Goal: Find specific page/section: Find specific page/section

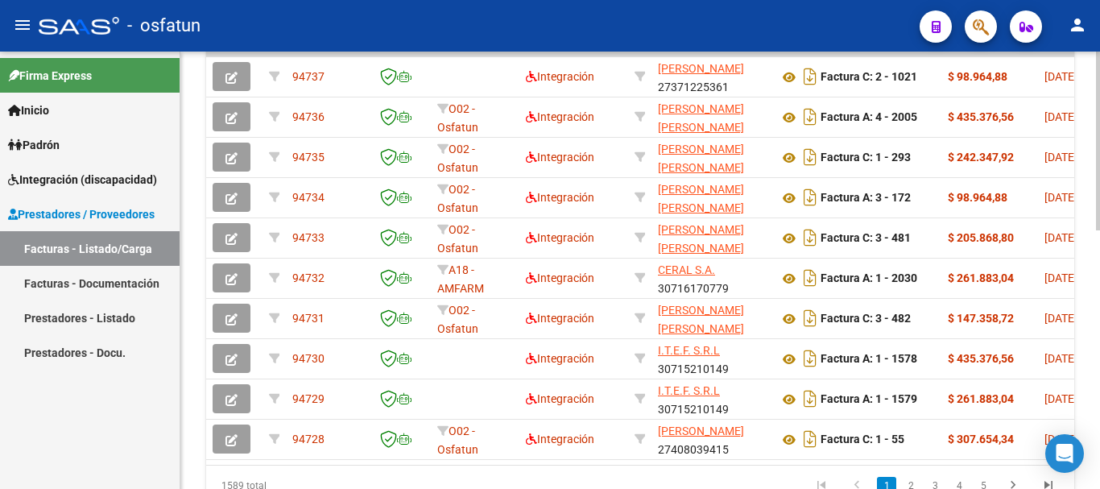
scroll to position [630, 0]
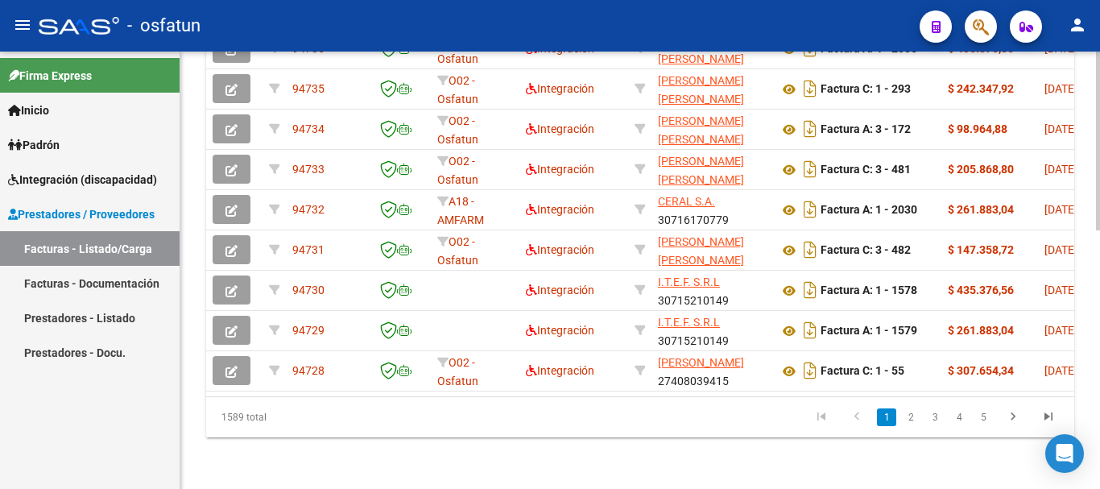
click at [1096, 346] on div at bounding box center [1098, 399] width 4 height 179
drag, startPoint x: 910, startPoint y: 415, endPoint x: 905, endPoint y: 423, distance: 10.1
click at [910, 415] on link "2" at bounding box center [910, 417] width 19 height 18
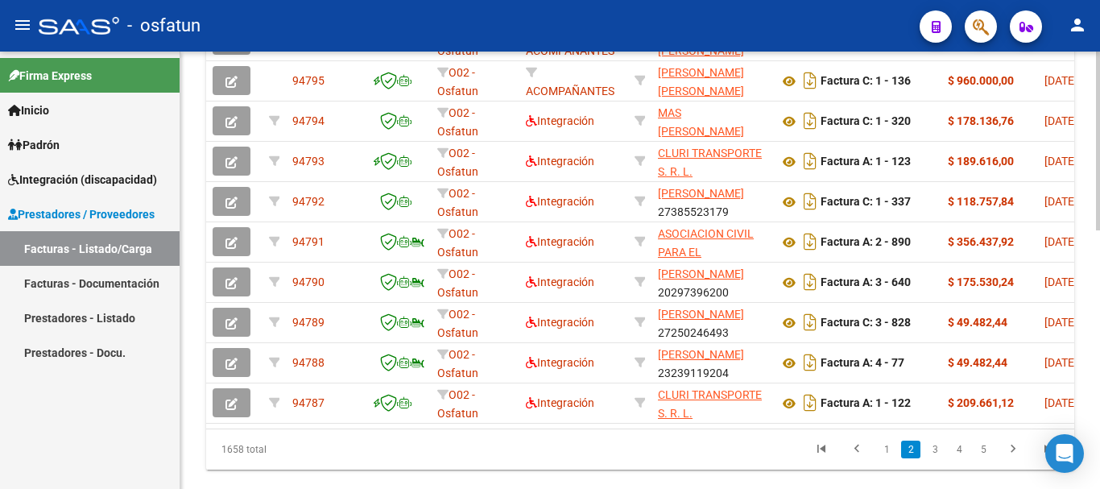
scroll to position [628, 0]
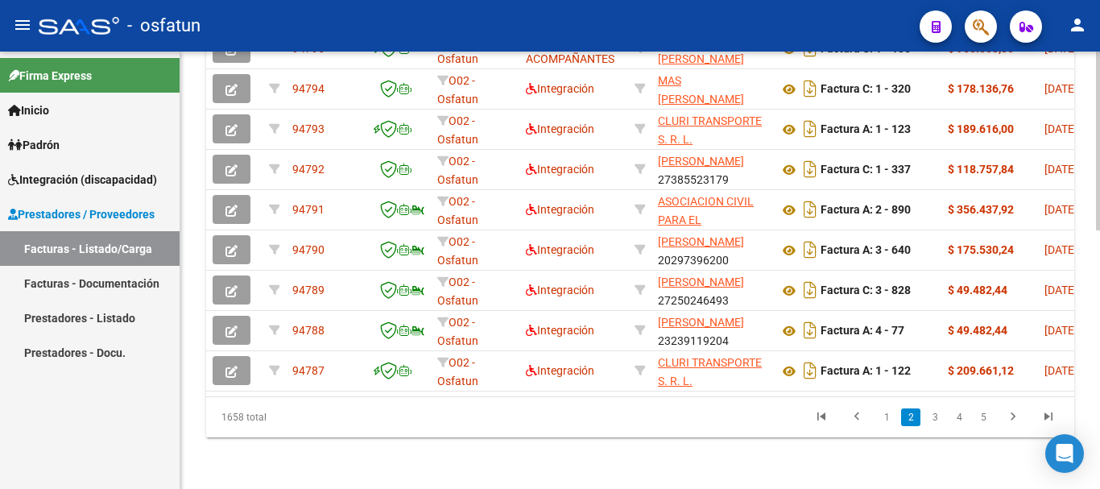
click at [1096, 401] on div at bounding box center [1098, 399] width 4 height 179
click at [936, 420] on link "3" at bounding box center [934, 417] width 19 height 18
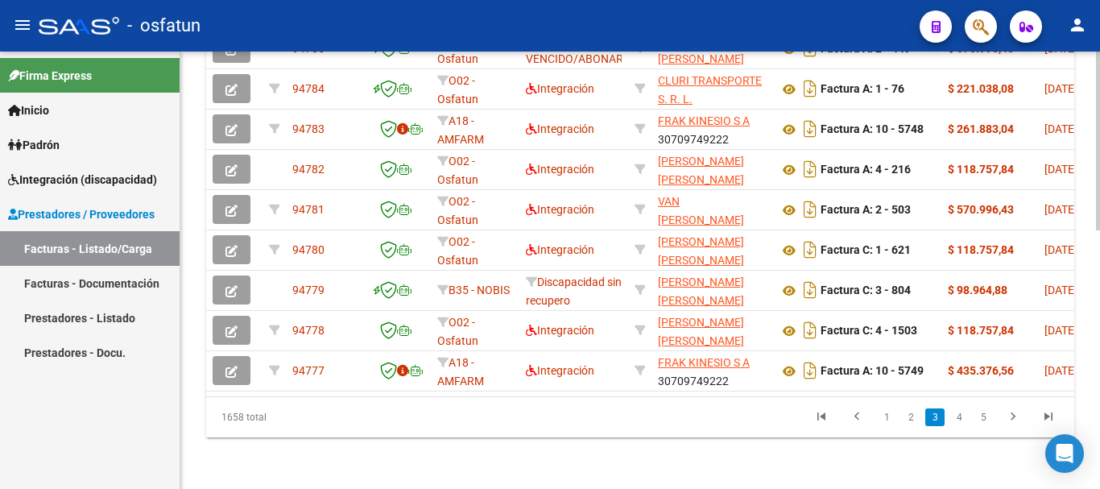
scroll to position [620, 0]
click at [958, 426] on link "4" at bounding box center [958, 417] width 19 height 18
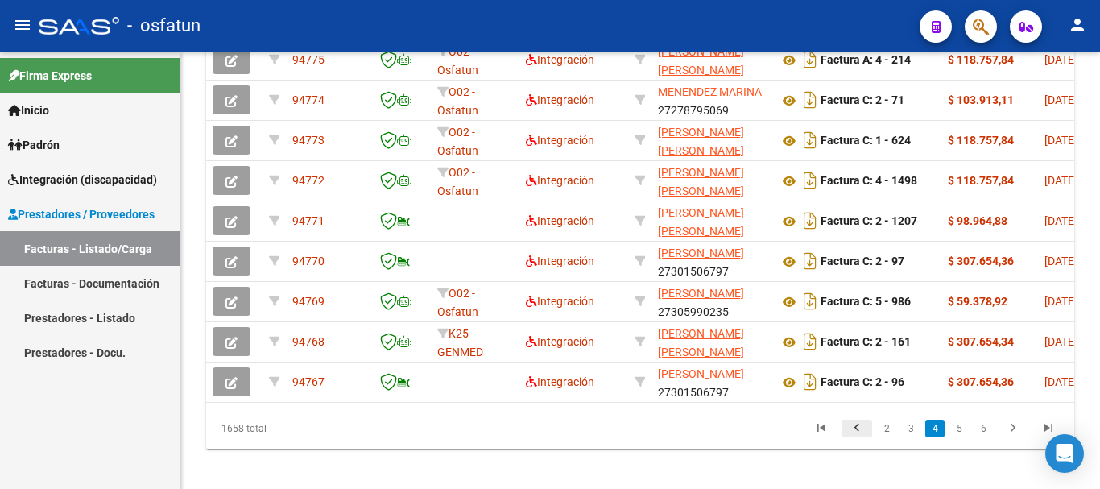
click at [857, 440] on icon "go to previous page" at bounding box center [856, 429] width 21 height 19
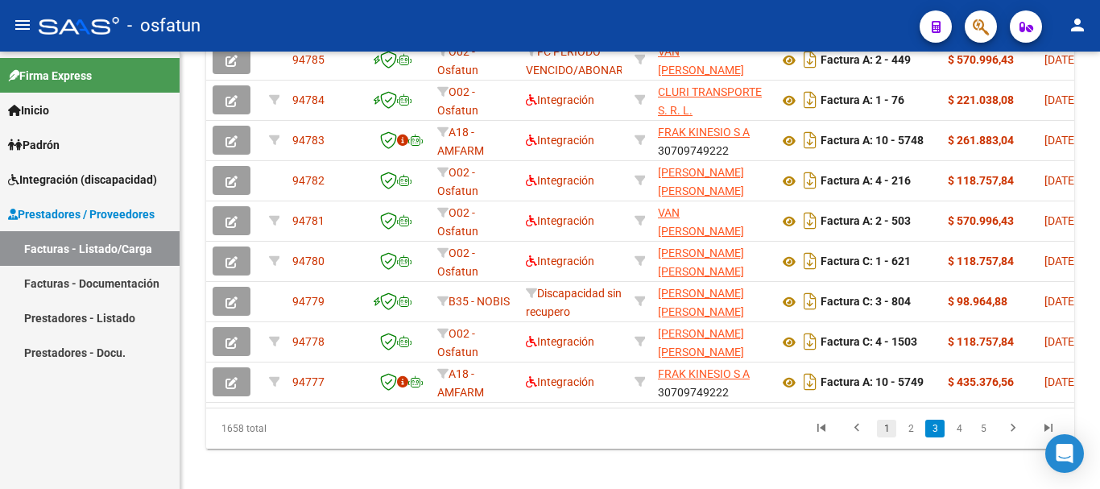
click at [885, 437] on link "1" at bounding box center [886, 428] width 19 height 18
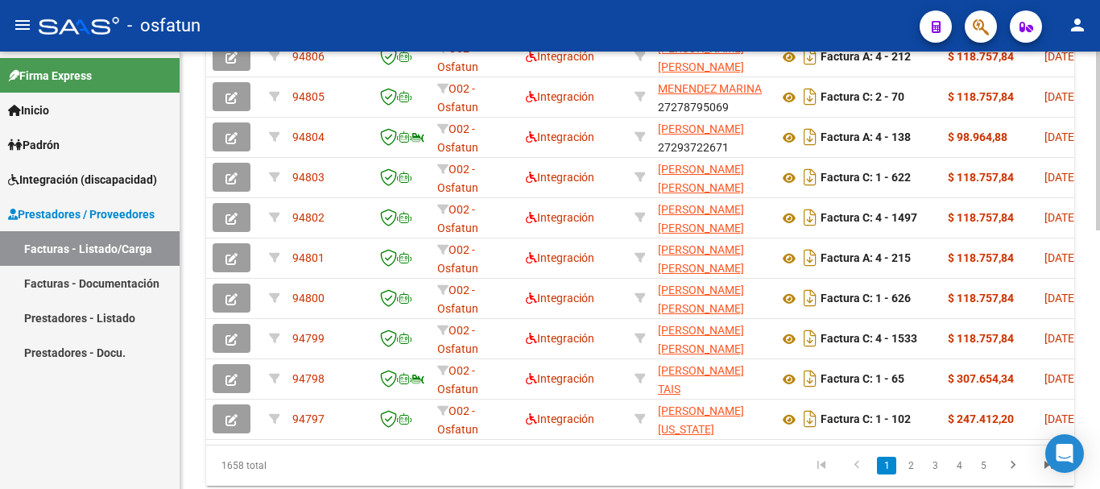
scroll to position [629, 0]
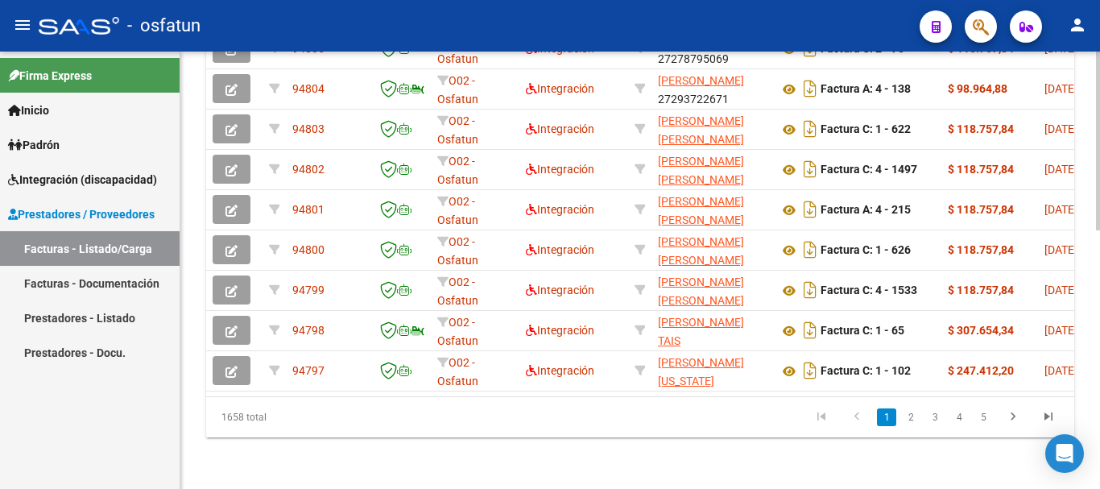
click at [910, 417] on link "2" at bounding box center [910, 417] width 19 height 18
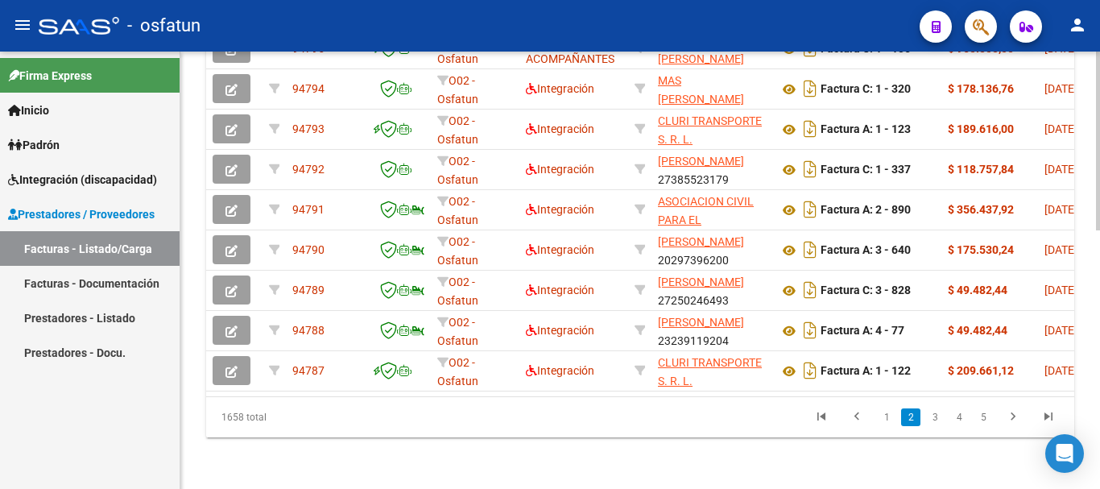
click at [935, 421] on link "3" at bounding box center [934, 417] width 19 height 18
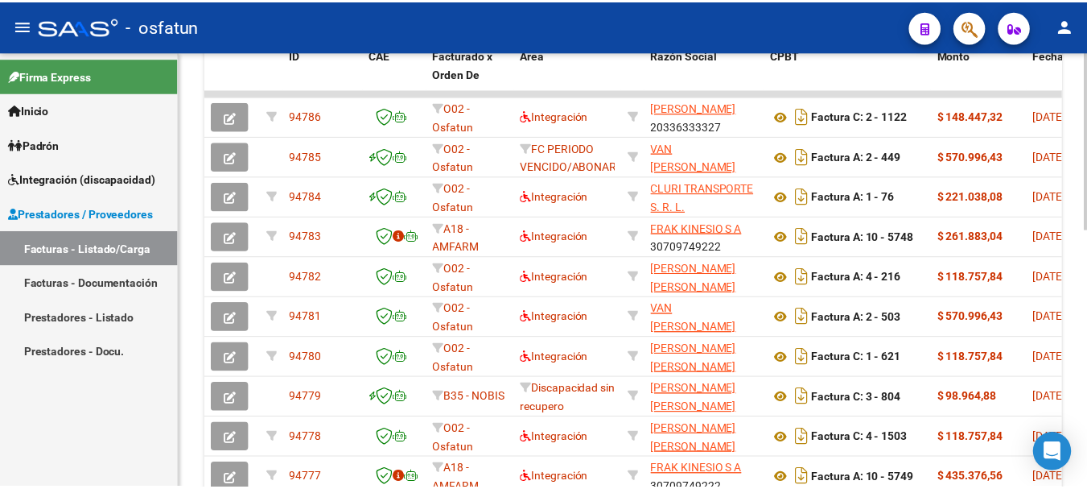
scroll to position [630, 0]
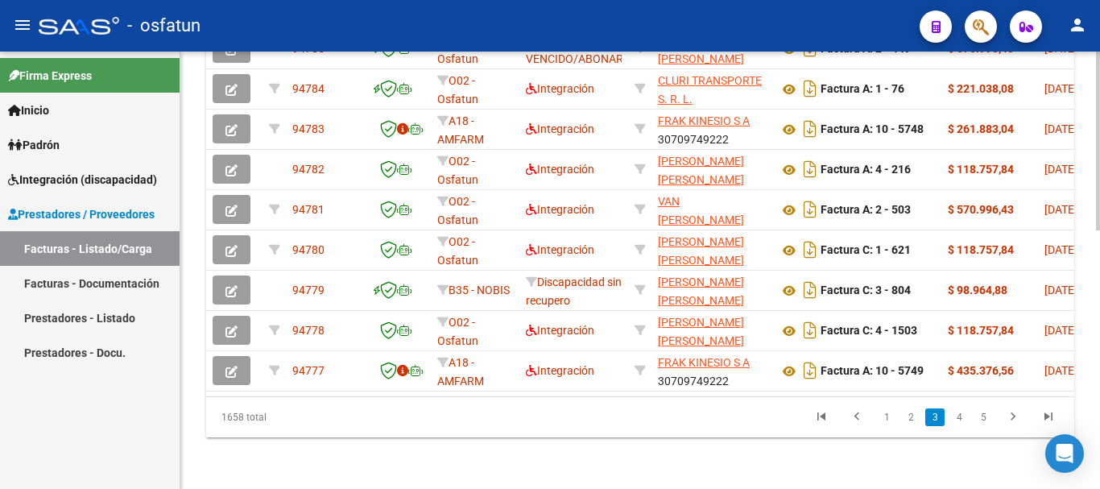
click at [1071, 30] on mat-icon "person" at bounding box center [1076, 24] width 19 height 19
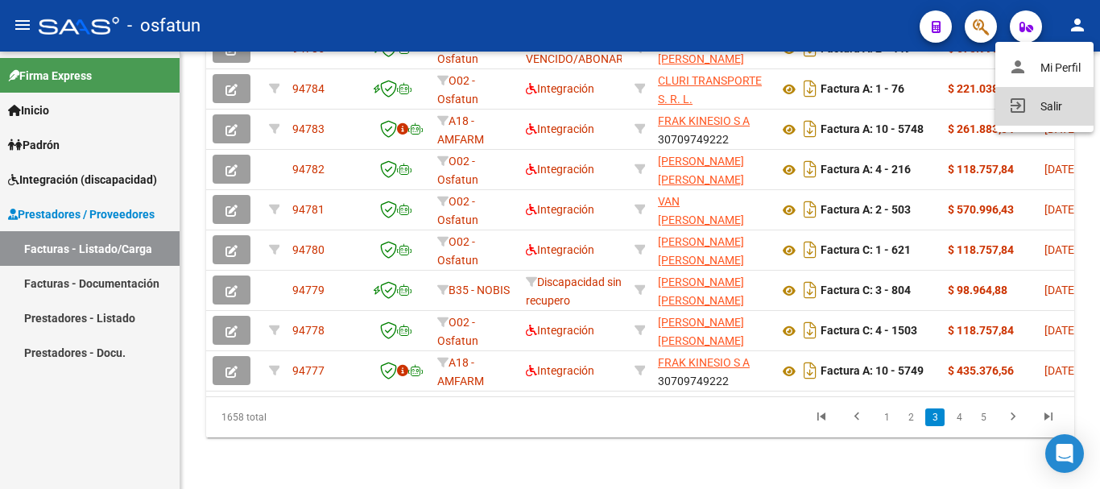
click at [1050, 121] on button "exit_to_app Salir" at bounding box center [1044, 106] width 98 height 39
